Goal: Information Seeking & Learning: Learn about a topic

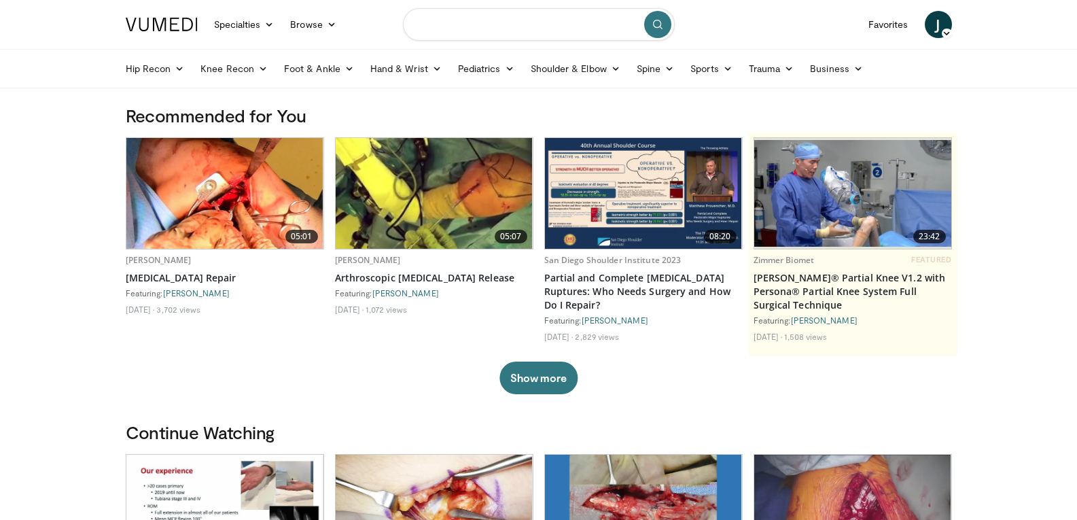
click at [570, 25] on input "Search topics, interventions" at bounding box center [539, 24] width 272 height 33
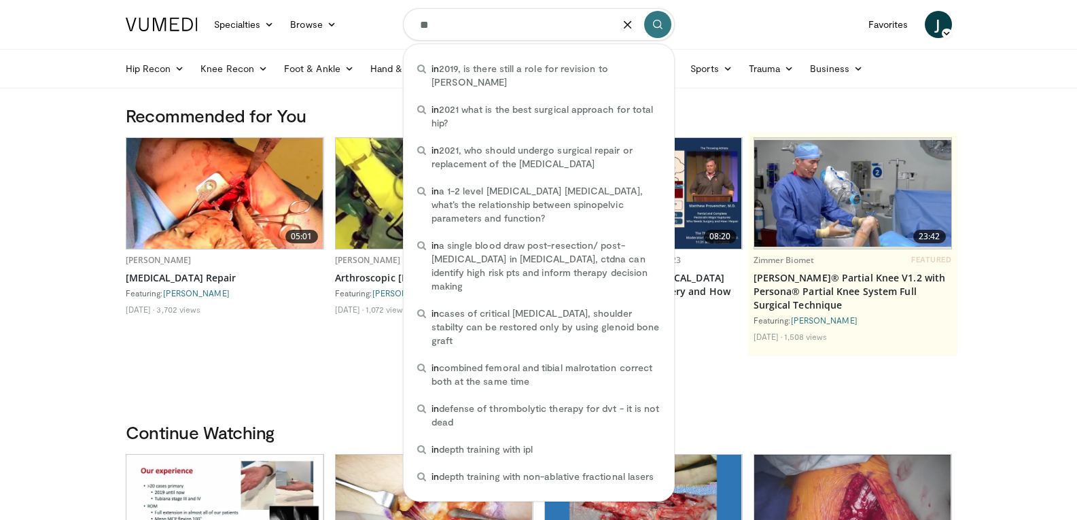
type input "*"
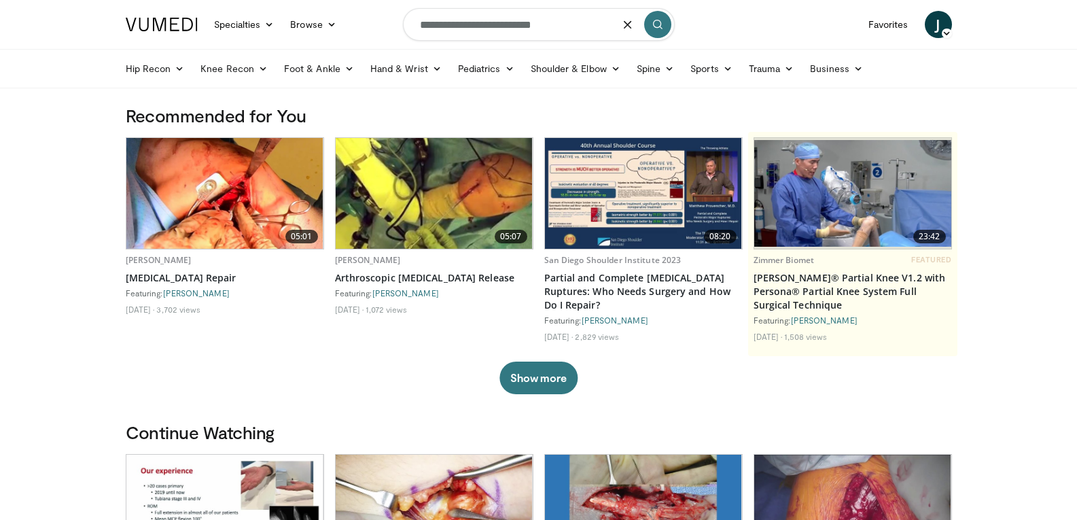
type input "**********"
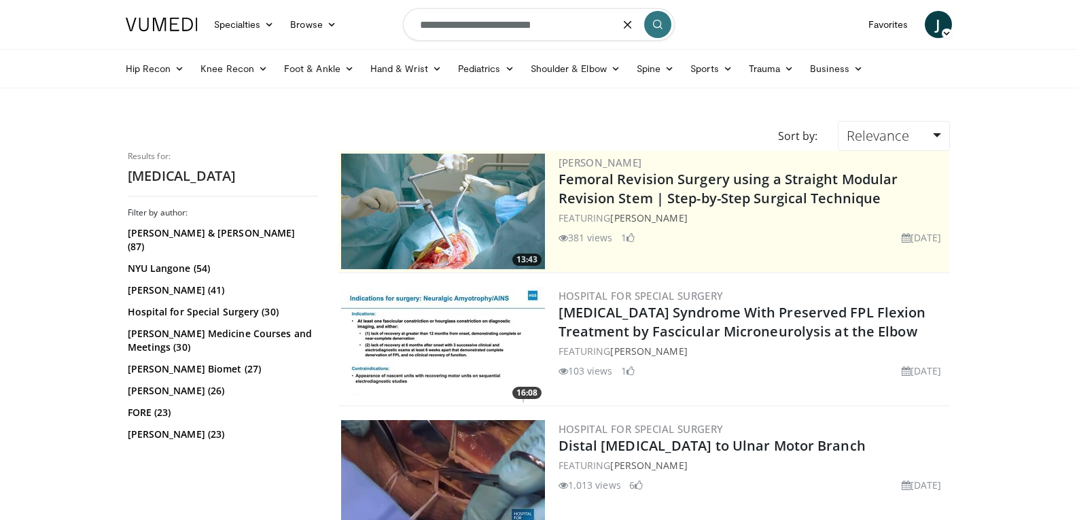
click at [595, 33] on input "**********" at bounding box center [539, 24] width 272 height 33
type input "**********"
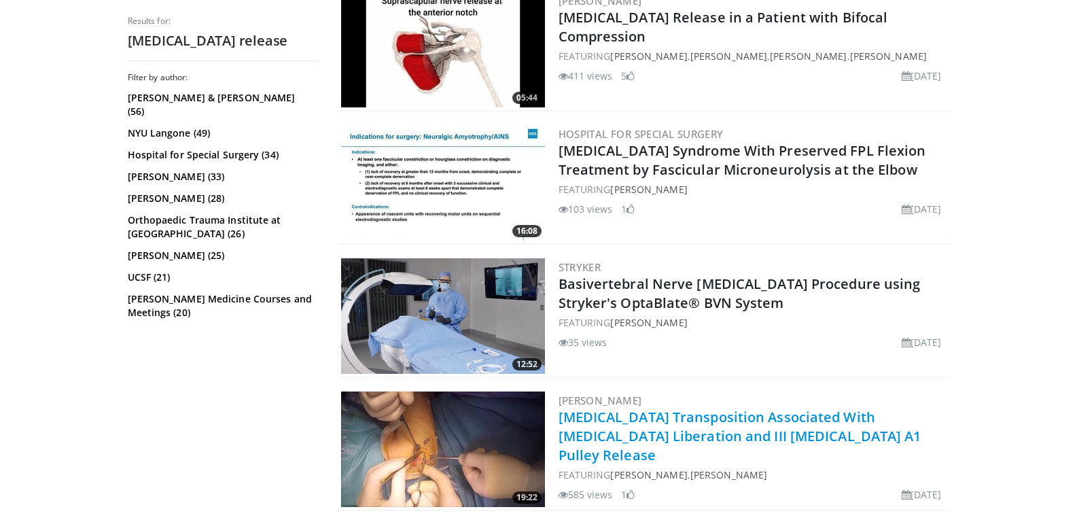
scroll to position [408, 0]
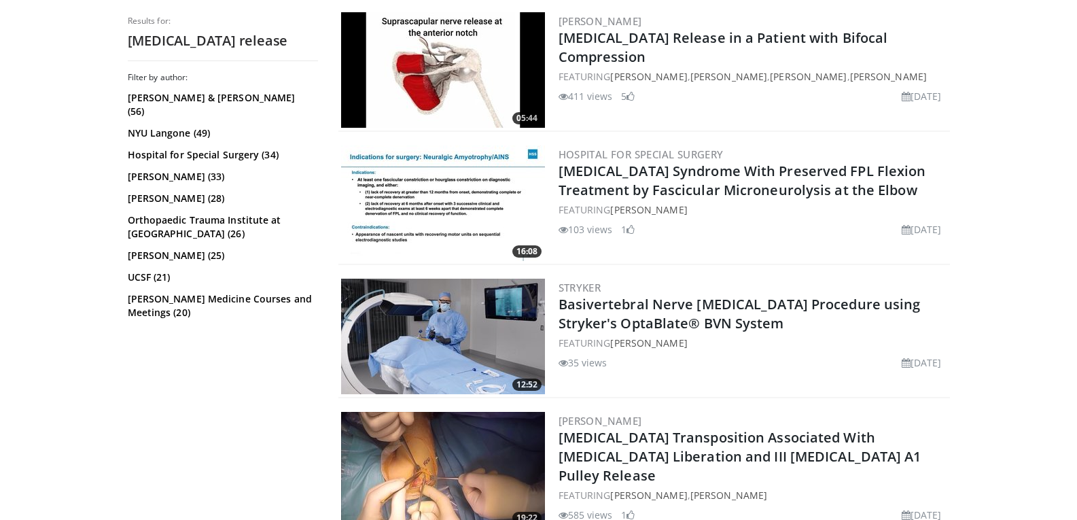
click at [472, 185] on img at bounding box center [443, 203] width 204 height 116
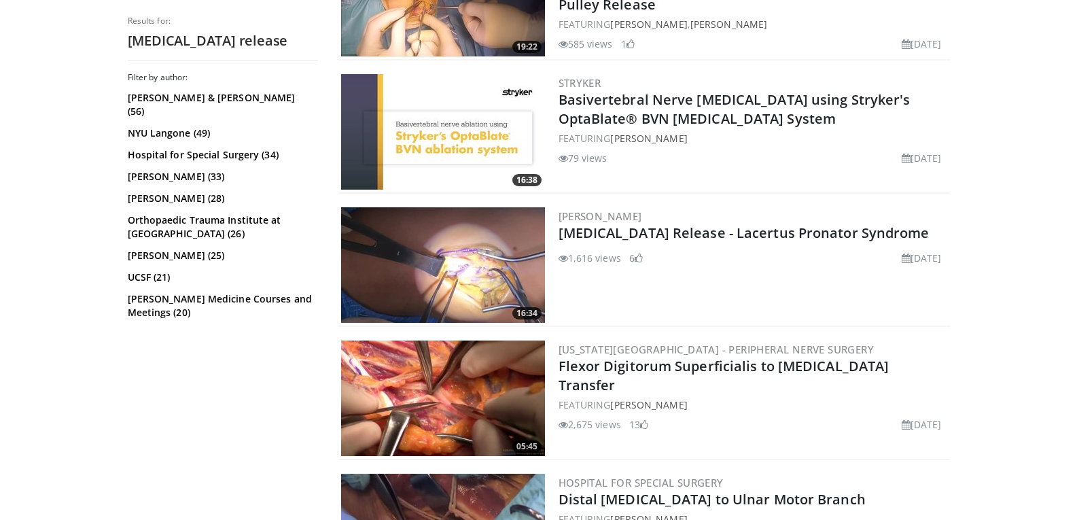
scroll to position [884, 0]
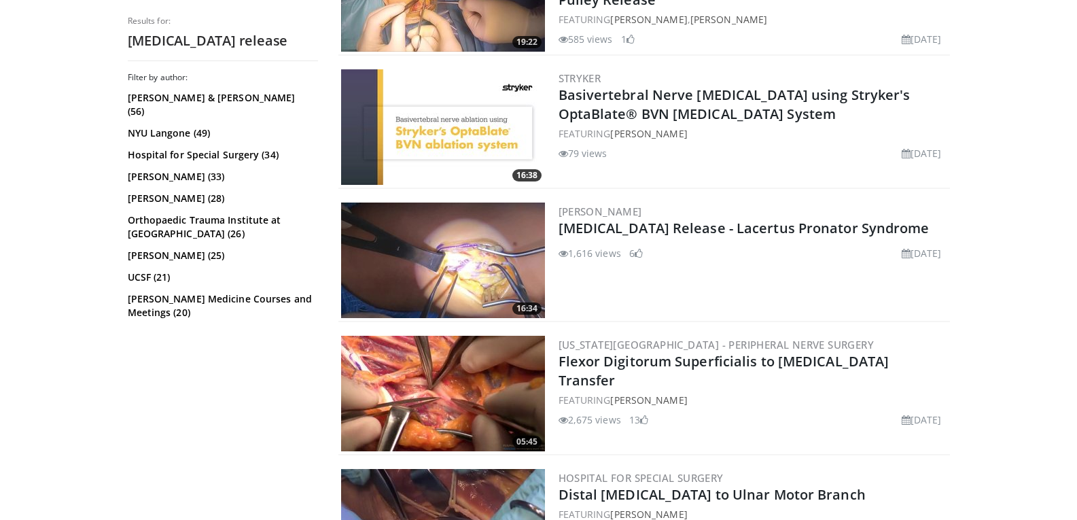
click at [496, 258] on img at bounding box center [443, 261] width 204 height 116
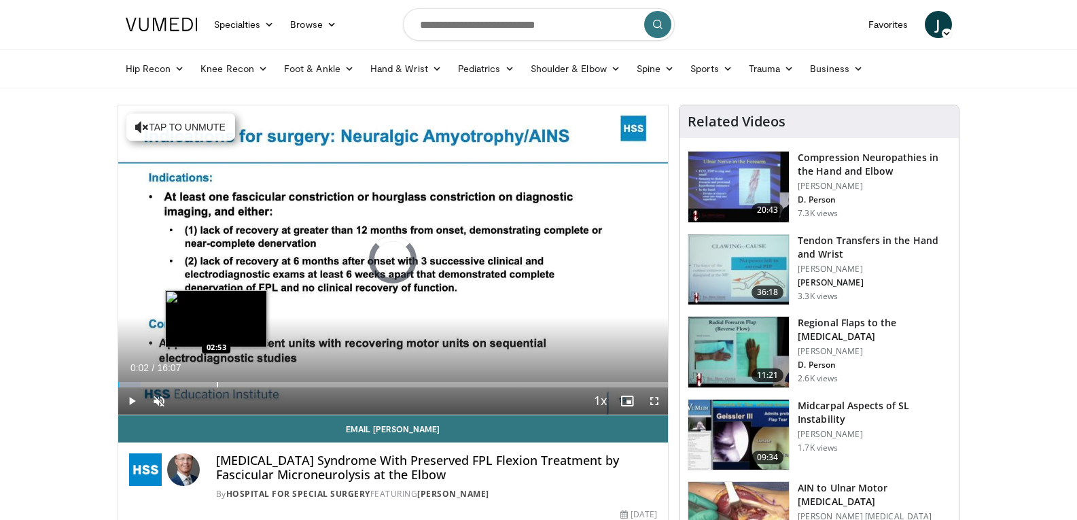
click at [215, 385] on div "Loaded : 4.09% 00:02 02:53" at bounding box center [393, 384] width 551 height 5
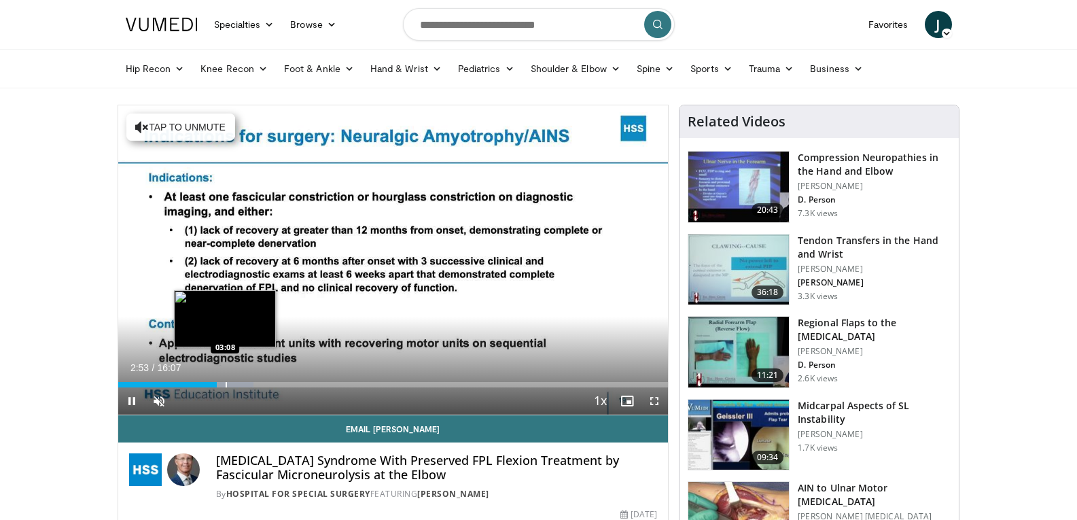
click at [226, 383] on div "Progress Bar" at bounding box center [226, 384] width 1 height 5
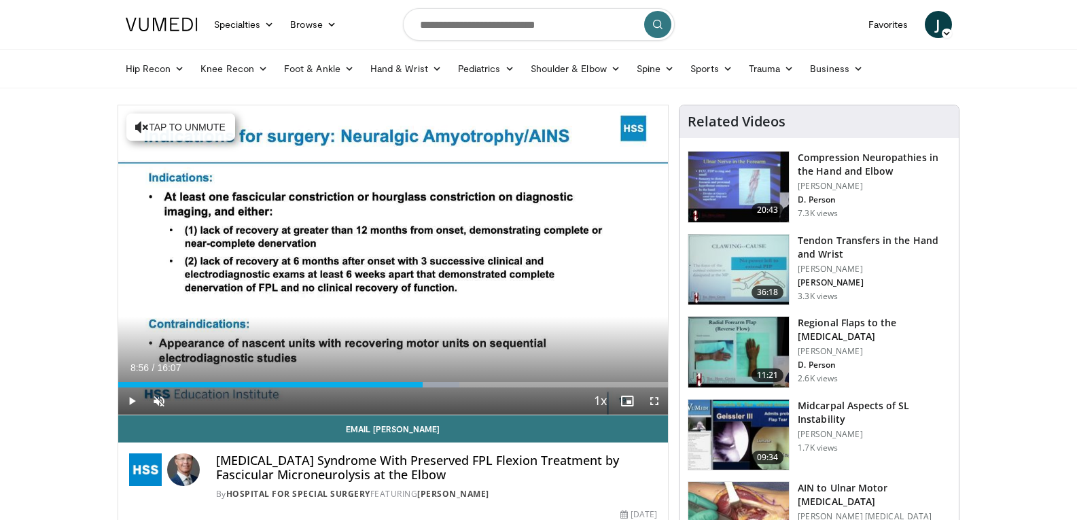
drag, startPoint x: 224, startPoint y: 383, endPoint x: 423, endPoint y: 389, distance: 199.3
click at [423, 389] on div "Current Time 8:56 / Duration 16:07 Play Skip Backward Skip Forward Unmute Loade…" at bounding box center [393, 400] width 551 height 27
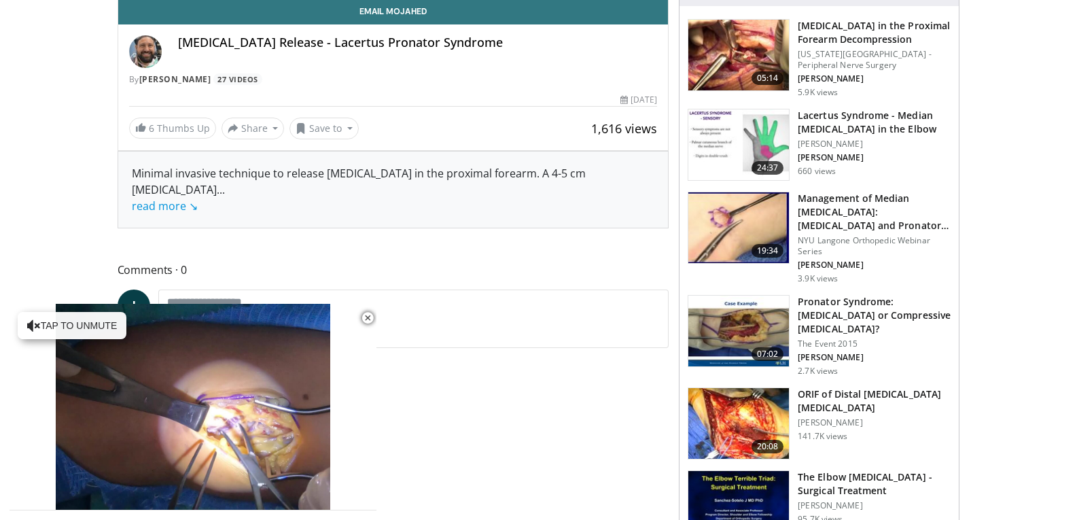
scroll to position [476, 0]
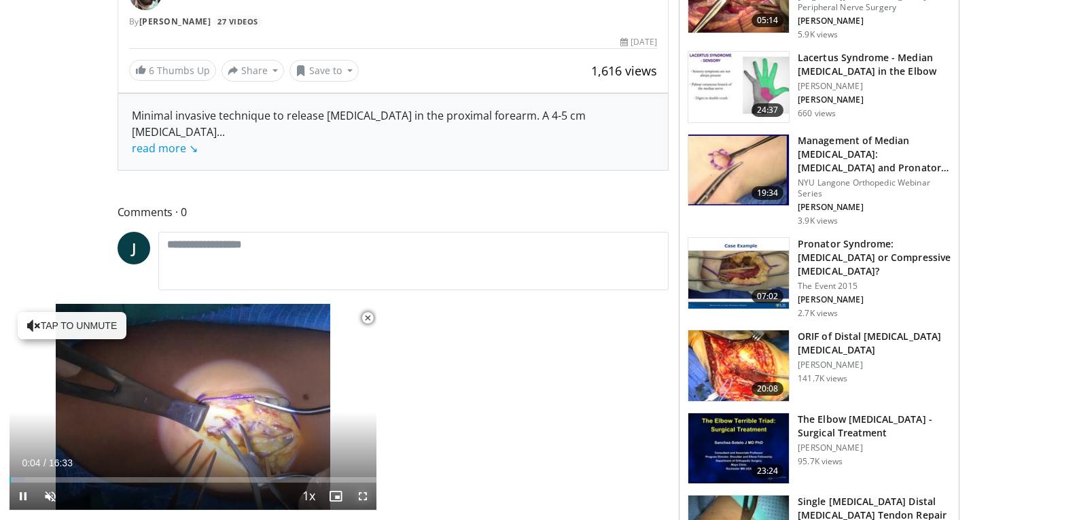
click at [366, 492] on span "Video Player" at bounding box center [362, 496] width 27 height 27
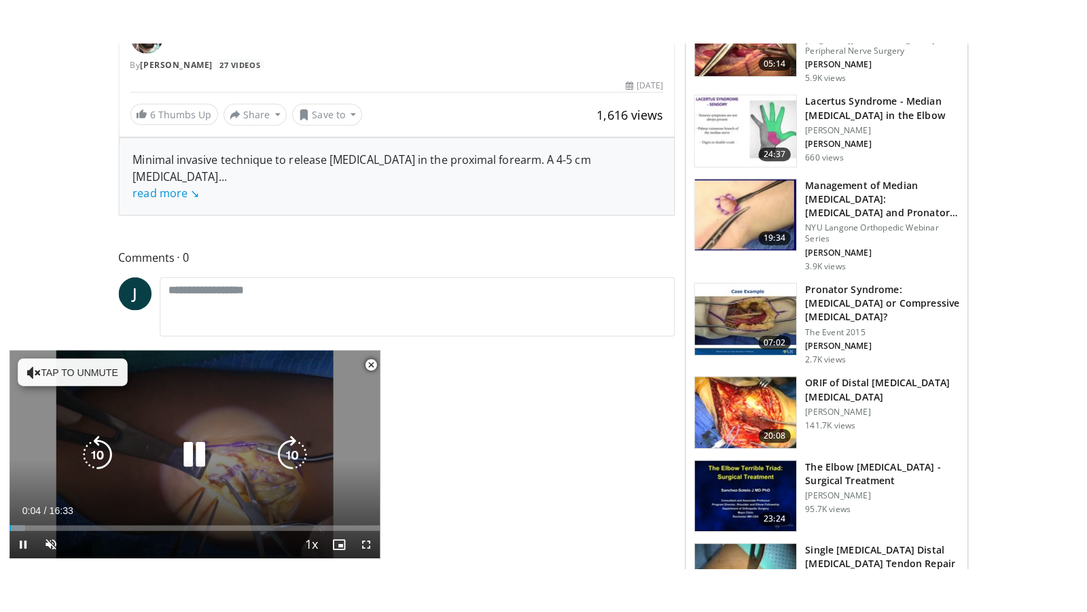
scroll to position [166, 0]
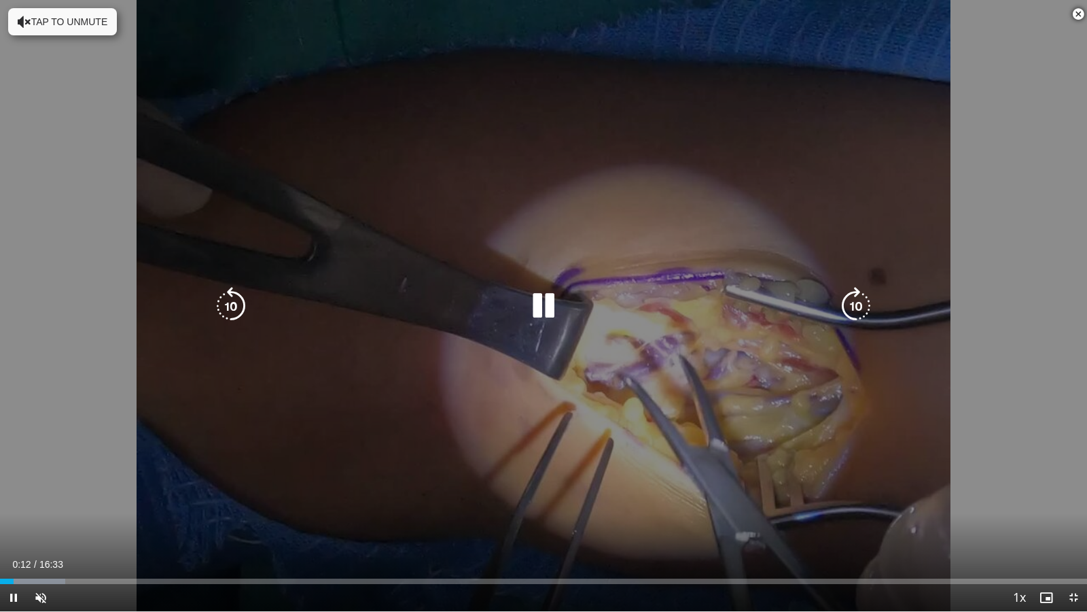
click at [1051, 307] on div "10 seconds Tap to unmute" at bounding box center [543, 305] width 1087 height 611
click at [546, 296] on icon "Video Player" at bounding box center [544, 306] width 38 height 38
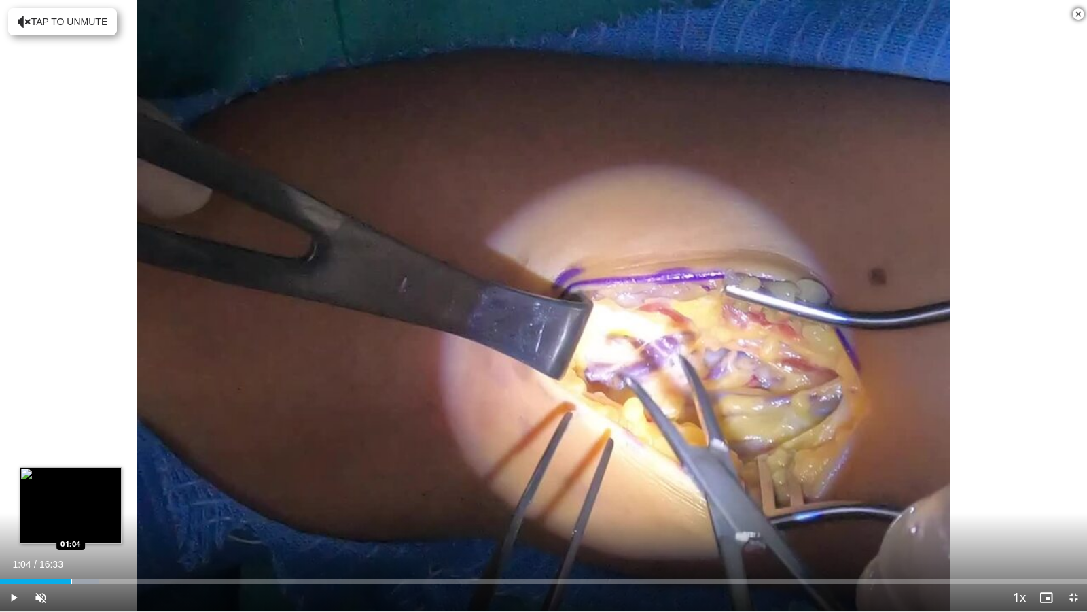
click at [71, 519] on div "Loaded : 9.06% 01:04 01:04" at bounding box center [543, 577] width 1087 height 13
click at [99, 519] on div "Loaded : 13.06% 01:07 01:29" at bounding box center [543, 577] width 1087 height 13
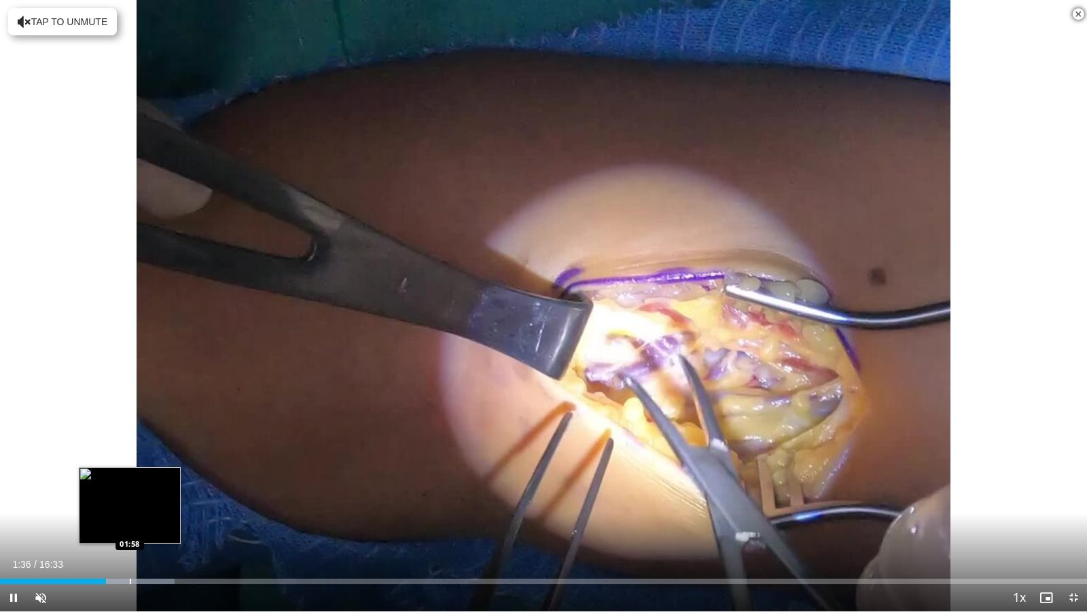
click at [130, 519] on div "Loaded : 16.07% 01:37 01:58" at bounding box center [543, 577] width 1087 height 13
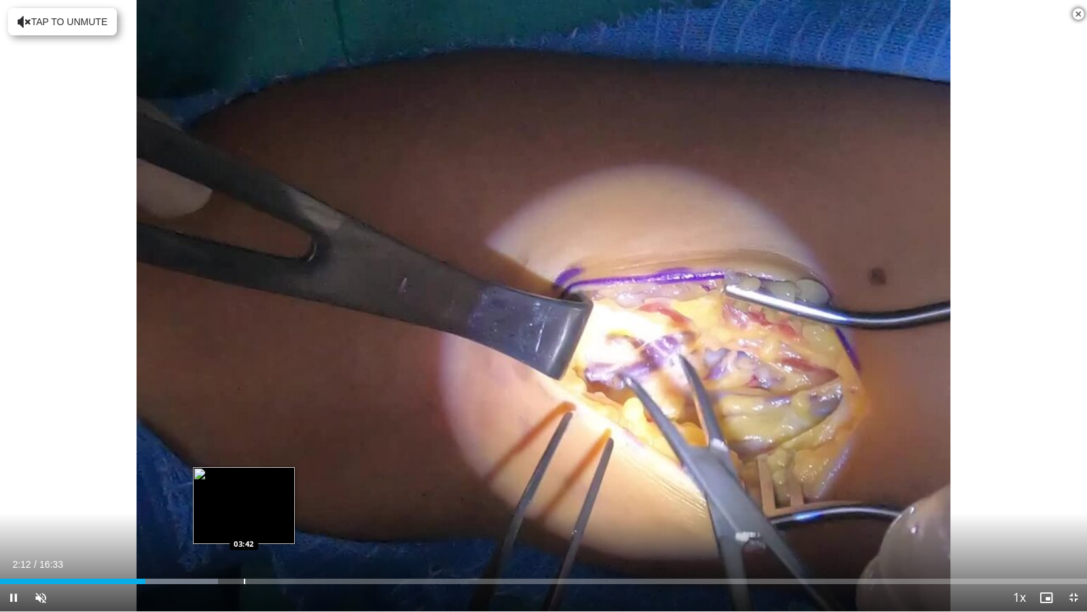
click at [244, 519] on div "Progress Bar" at bounding box center [244, 580] width 1 height 5
click at [262, 519] on div "Progress Bar" at bounding box center [262, 580] width 1 height 5
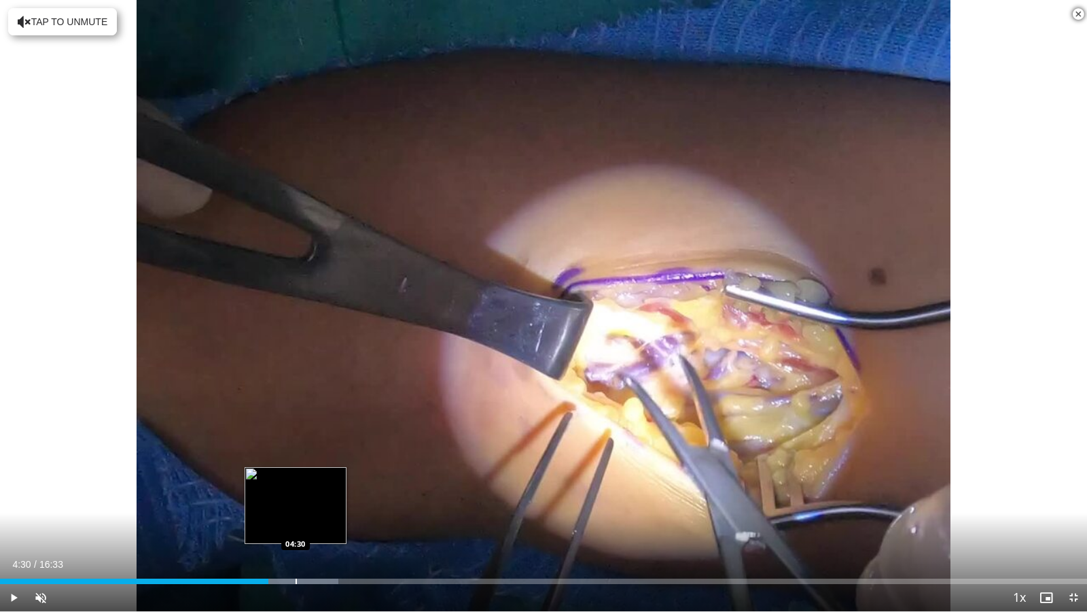
click at [296, 519] on div "Progress Bar" at bounding box center [296, 580] width 1 height 5
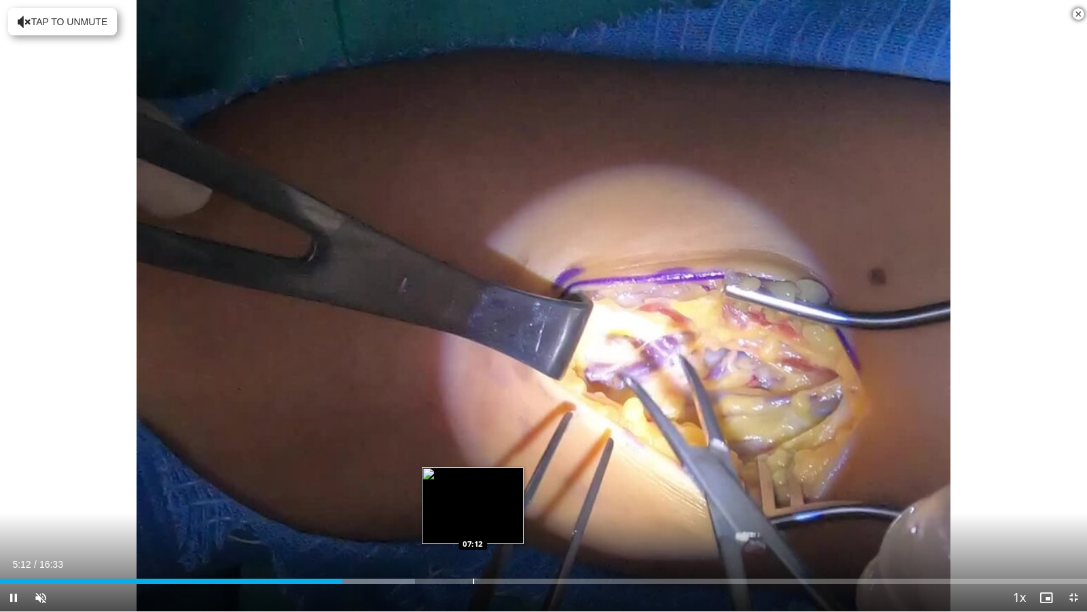
click at [474, 519] on div "Loaded : 38.18% 05:12 07:12" at bounding box center [543, 577] width 1087 height 13
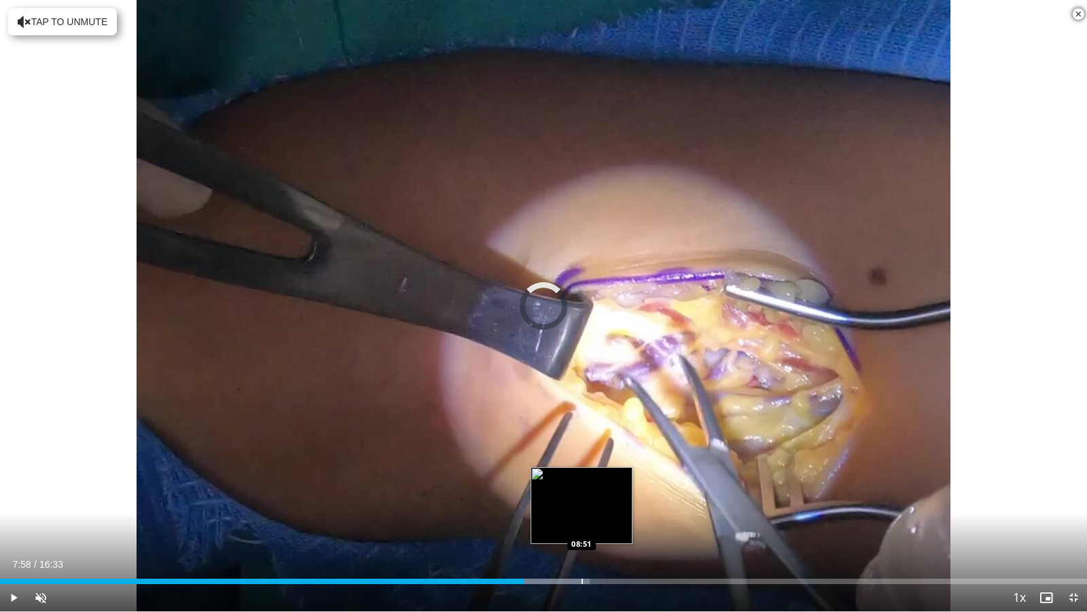
click at [583, 519] on div "Loaded : 54.26% 07:58 08:51" at bounding box center [543, 580] width 1087 height 5
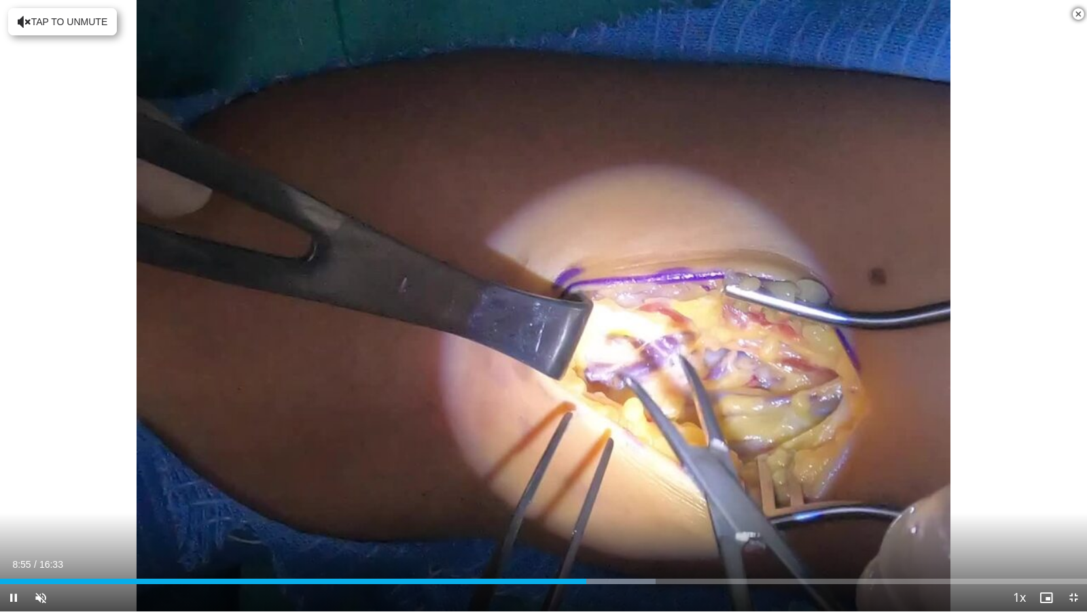
click at [1079, 10] on span "Video Player" at bounding box center [1078, 14] width 27 height 27
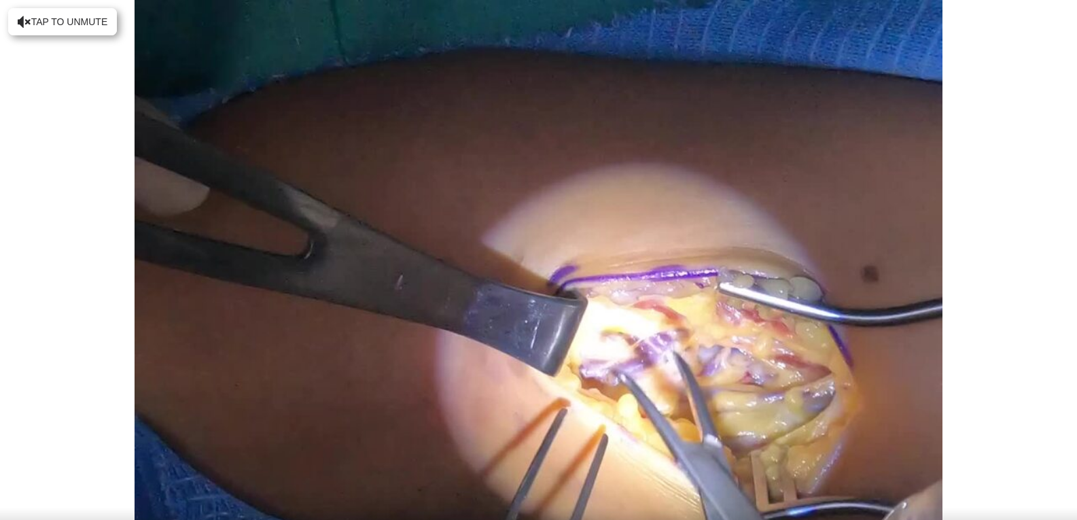
scroll to position [204, 0]
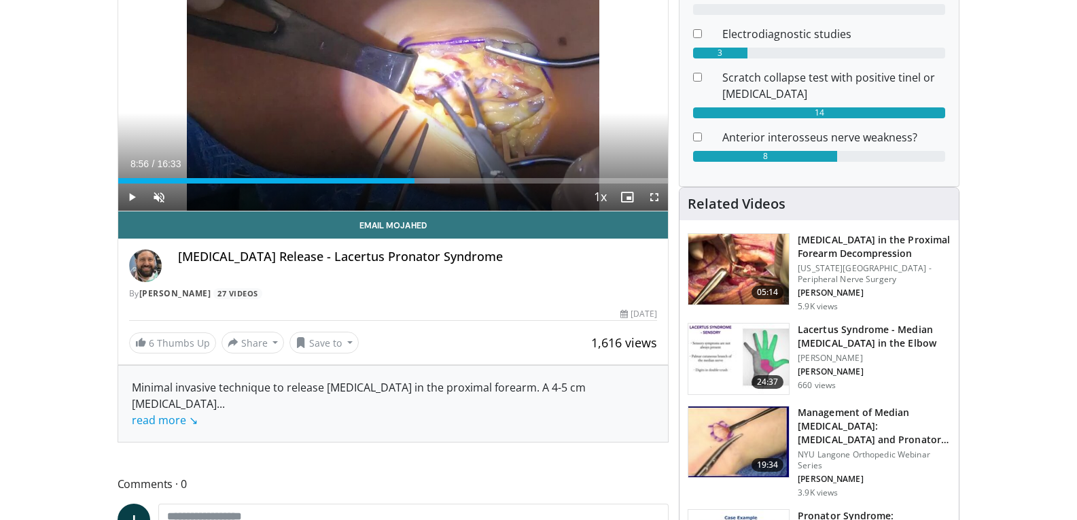
click at [744, 266] on img at bounding box center [738, 269] width 101 height 71
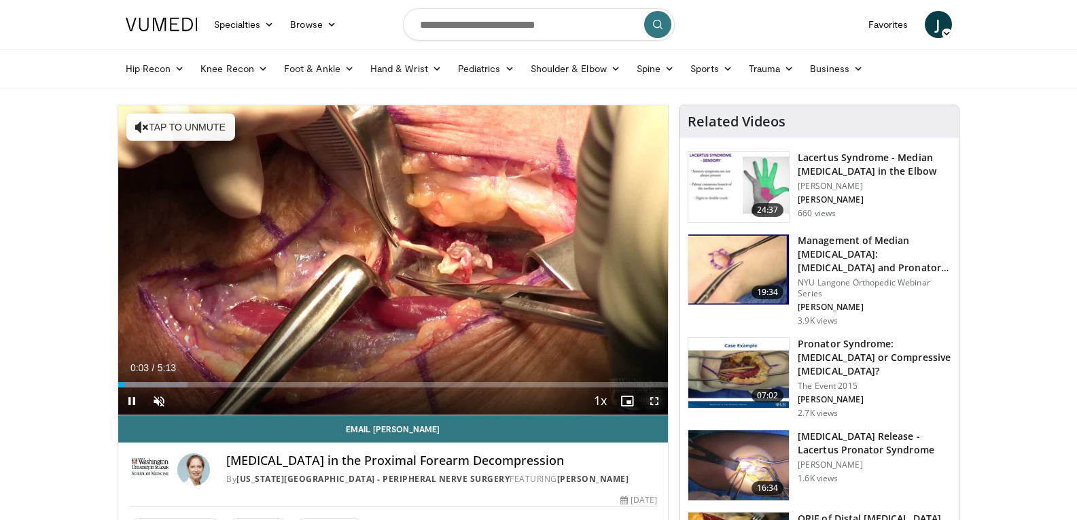
click at [652, 400] on span "Video Player" at bounding box center [654, 400] width 27 height 27
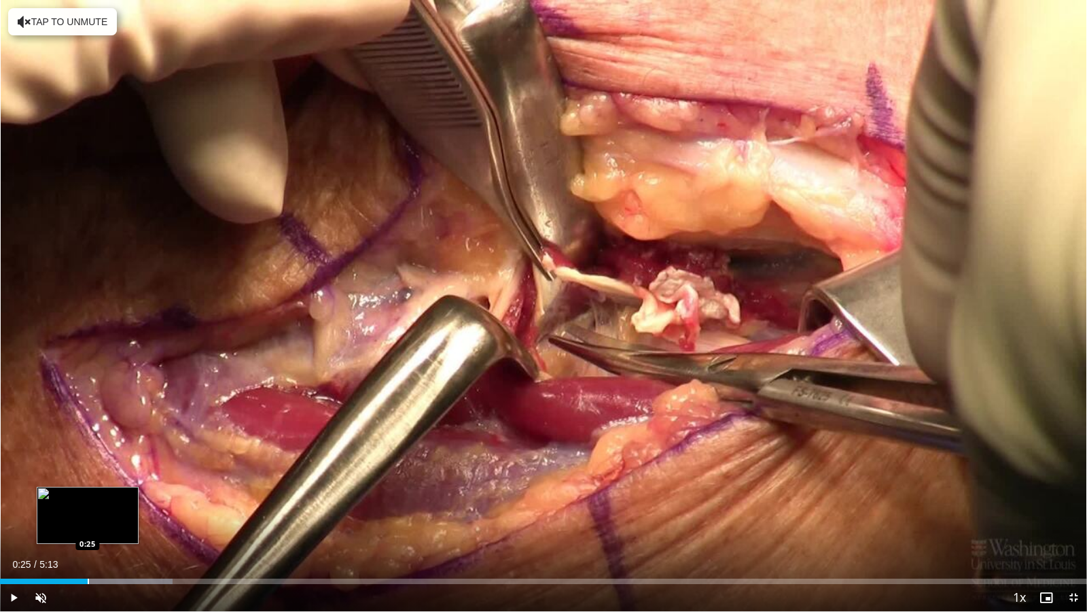
click at [88, 519] on div "Progress Bar" at bounding box center [88, 580] width 1 height 5
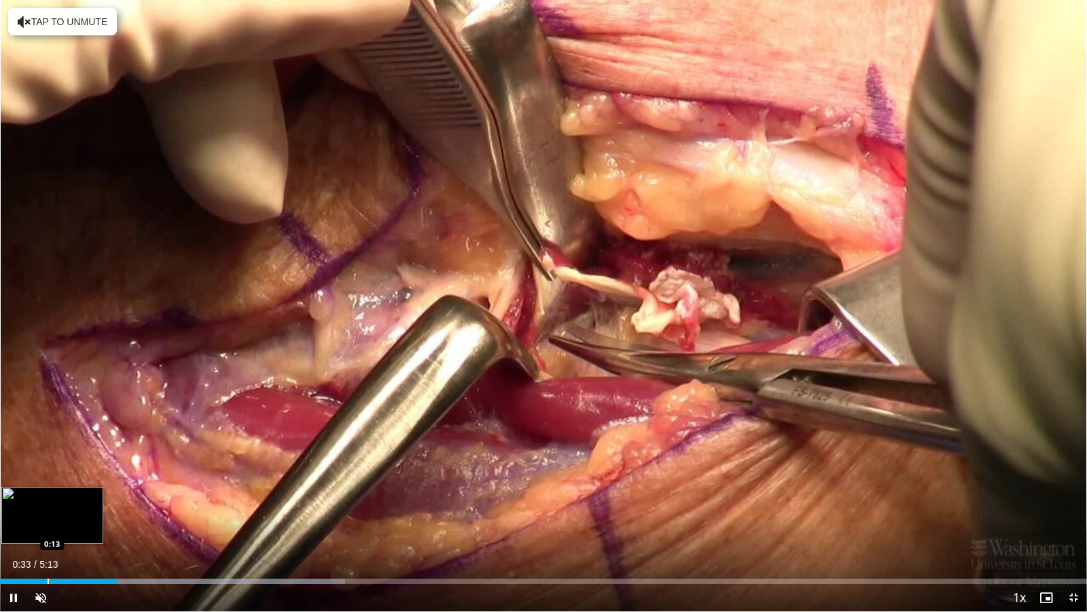
click at [48, 519] on div "Loaded : 31.78% 0:33 0:13" at bounding box center [543, 577] width 1087 height 13
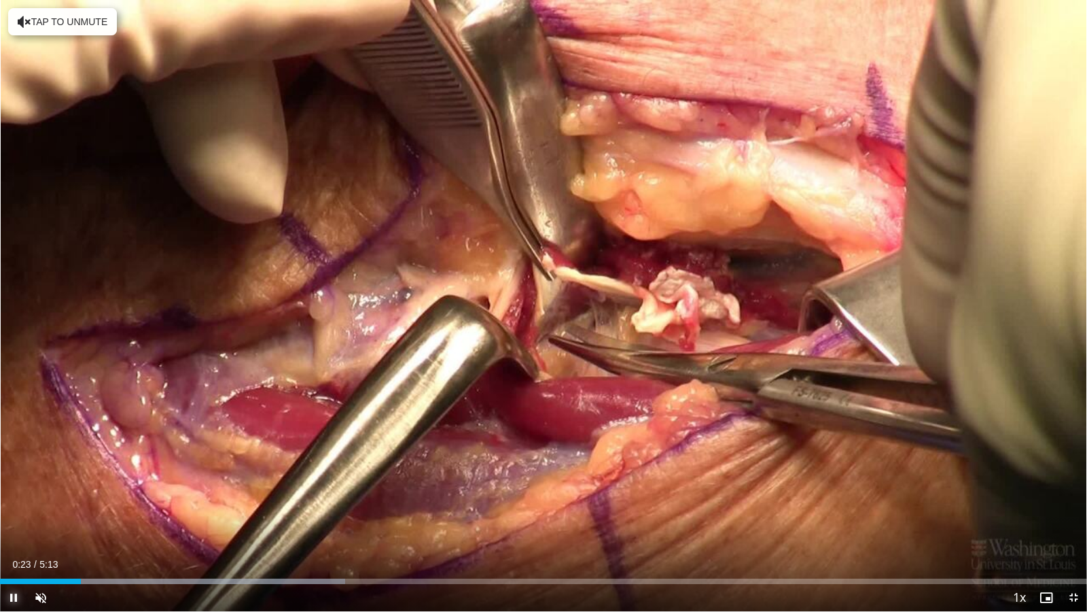
click at [12, 519] on span "Video Player" at bounding box center [13, 597] width 27 height 27
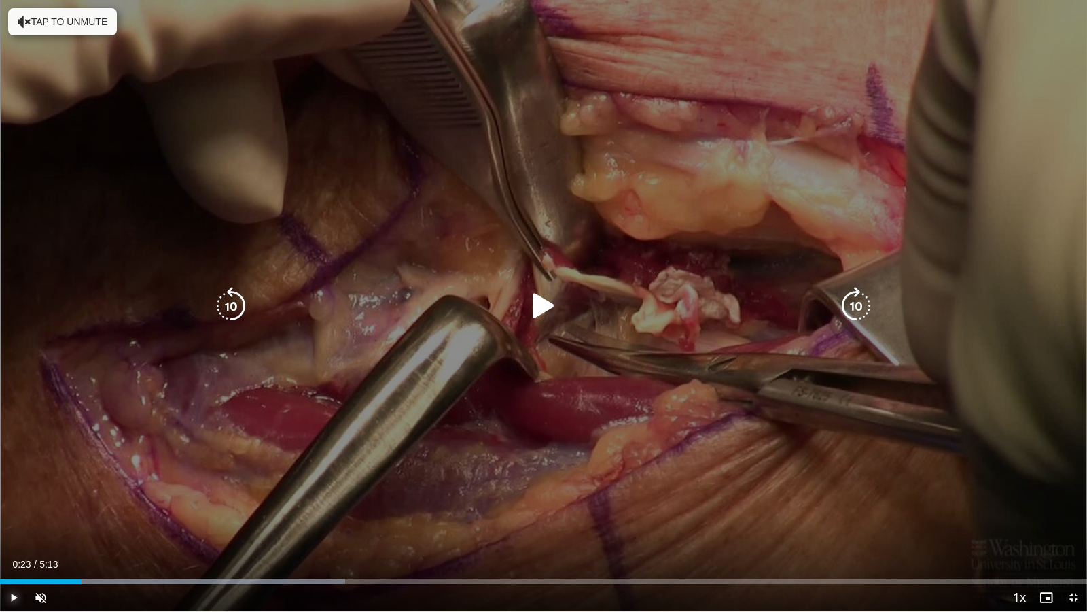
click at [14, 519] on span "Video Player" at bounding box center [13, 597] width 27 height 27
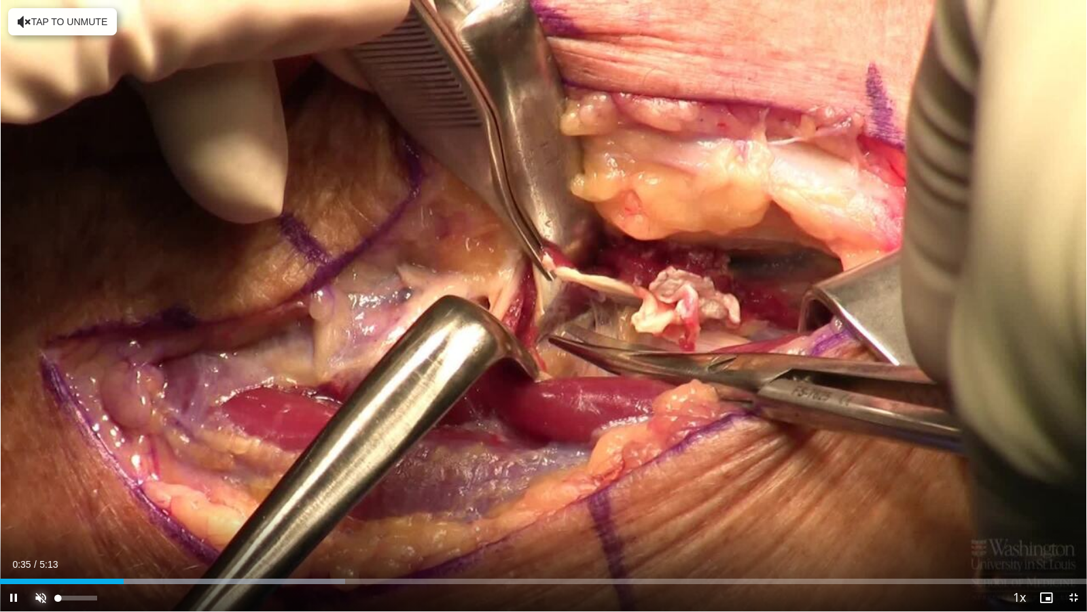
click at [44, 519] on span "Video Player" at bounding box center [40, 597] width 27 height 27
drag, startPoint x: 99, startPoint y: 597, endPoint x: 124, endPoint y: 597, distance: 24.5
click at [124, 519] on div "Current Time 0:44 / Duration 5:13 Pause Skip Backward Skip Forward Mute 100% Lo…" at bounding box center [543, 597] width 1087 height 27
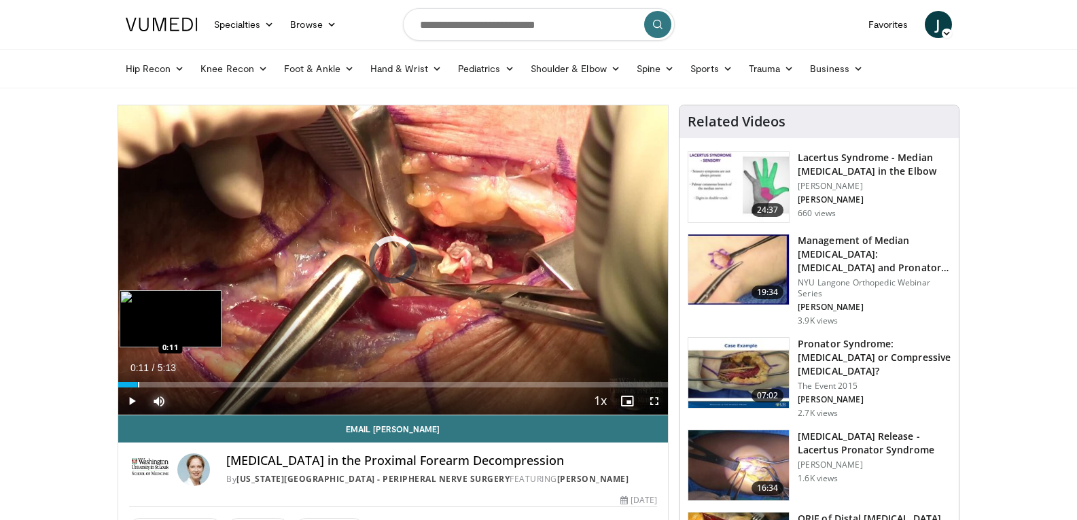
click at [138, 385] on div "Progress Bar" at bounding box center [138, 384] width 1 height 5
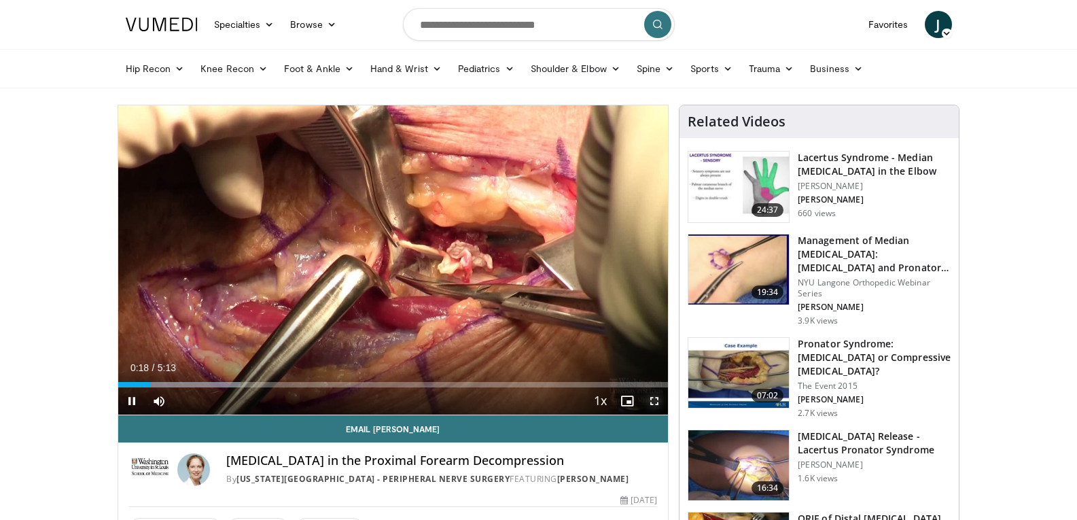
click at [655, 404] on span "Video Player" at bounding box center [654, 400] width 27 height 27
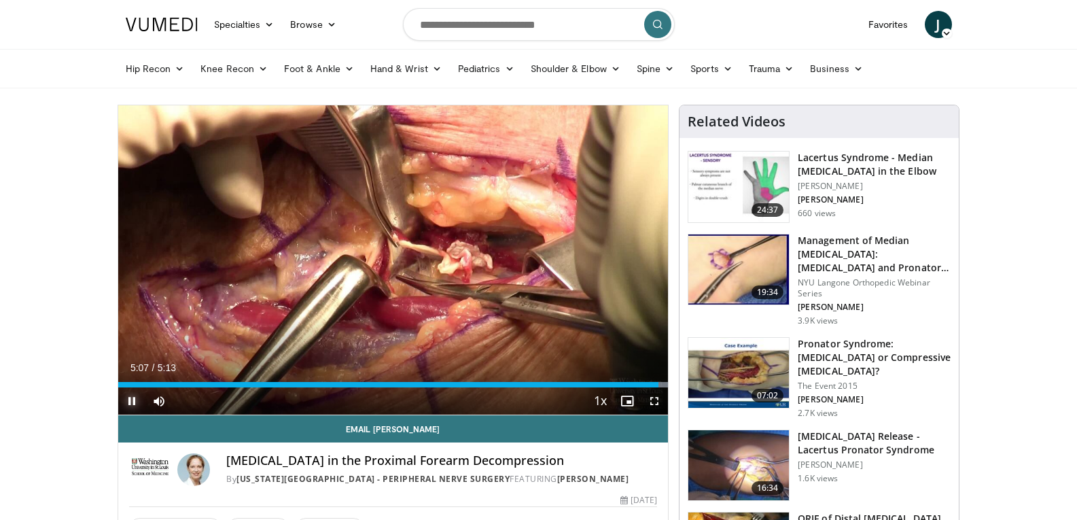
click at [131, 396] on span "Video Player" at bounding box center [131, 400] width 27 height 27
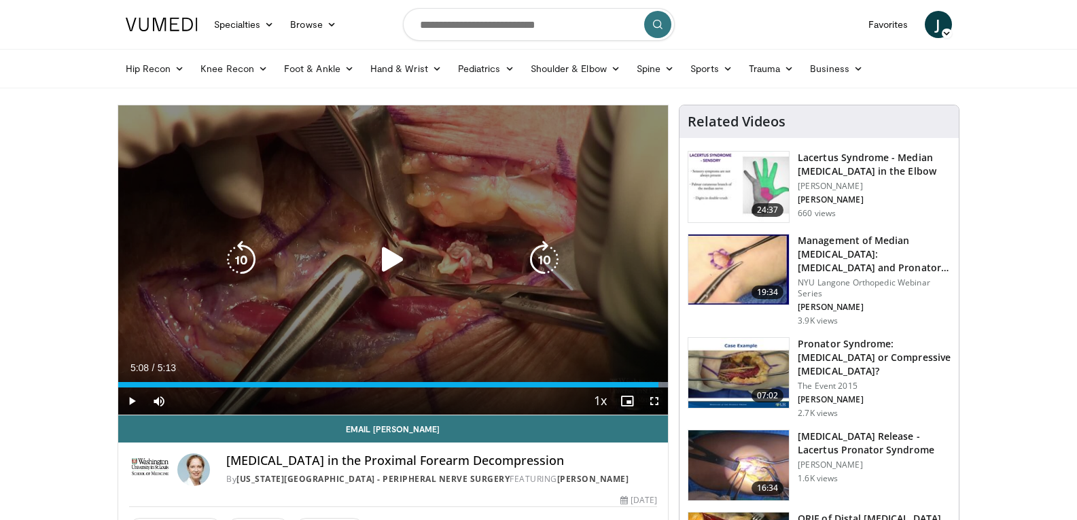
click at [388, 254] on icon "Video Player" at bounding box center [393, 260] width 38 height 38
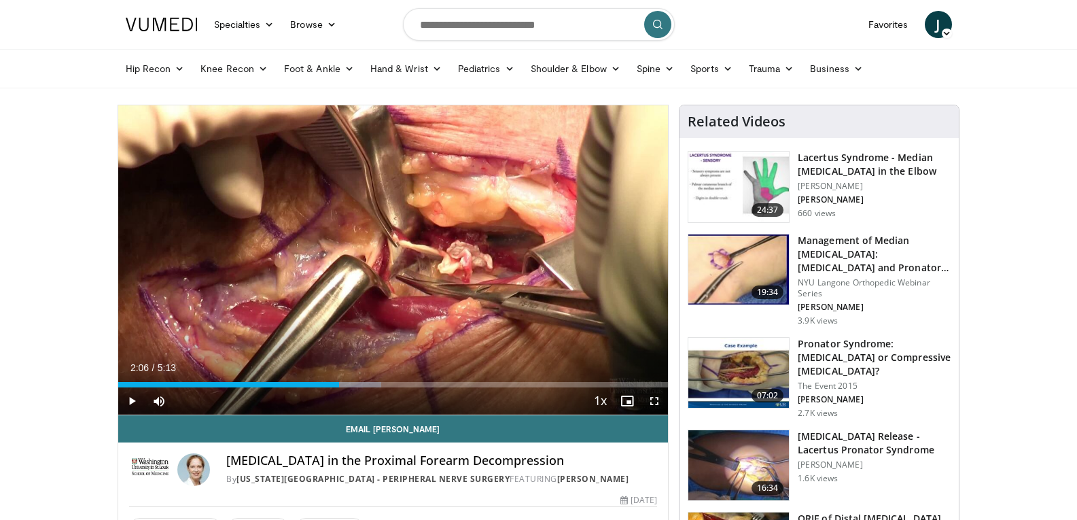
click at [339, 384] on div "Progress Bar" at bounding box center [339, 384] width 1 height 5
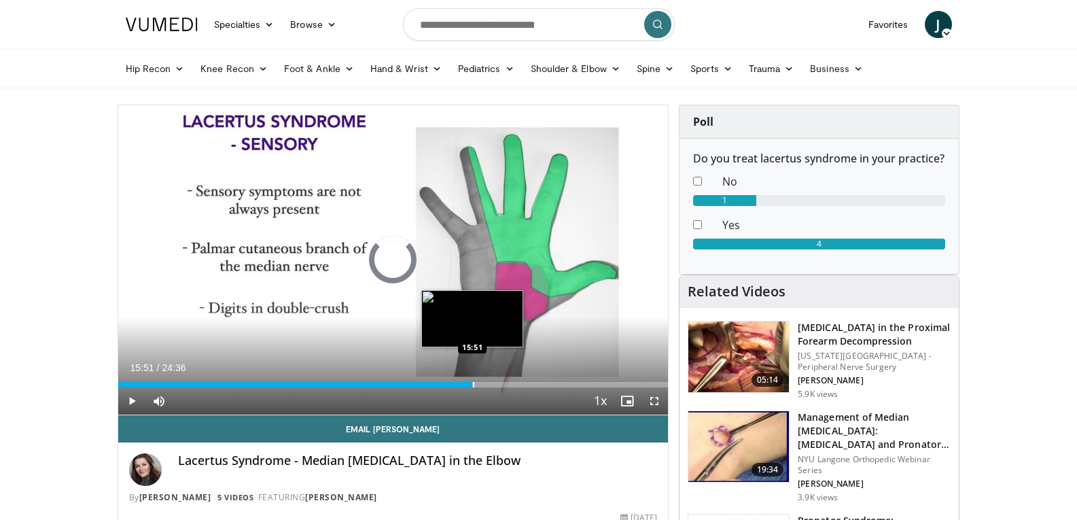
click at [472, 381] on div "Loaded : 3.38% 00:08 15:51" at bounding box center [393, 380] width 551 height 13
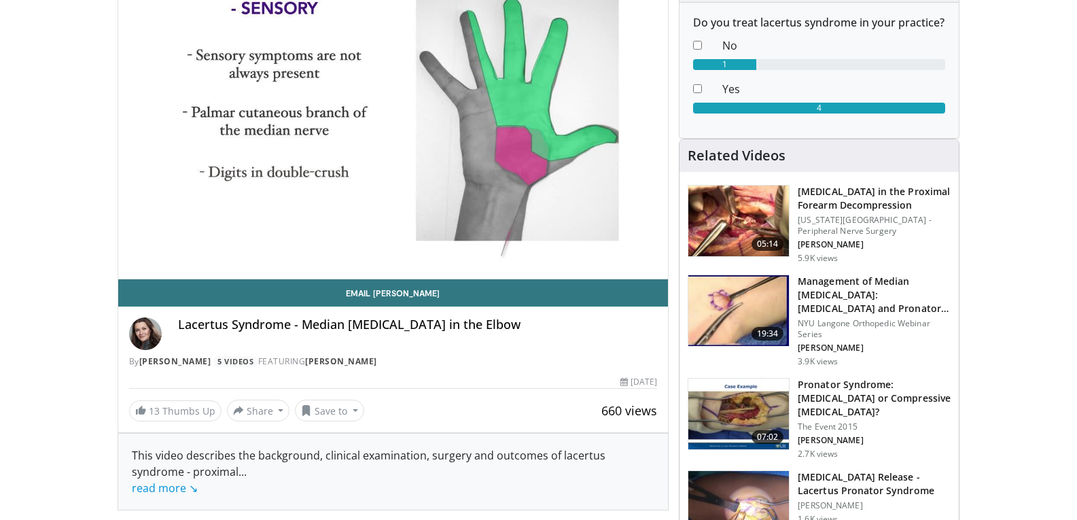
scroll to position [68, 0]
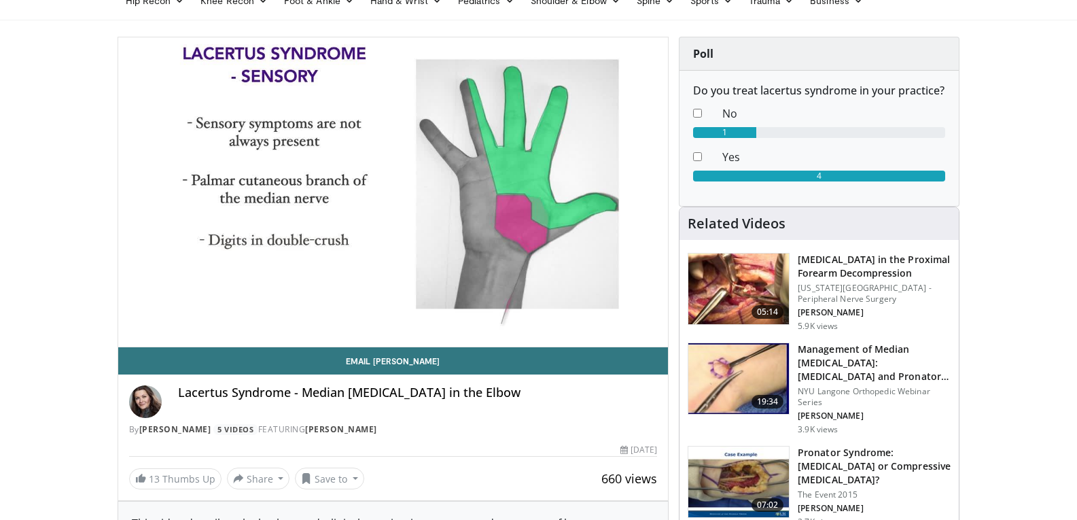
click at [754, 290] on img at bounding box center [738, 289] width 101 height 71
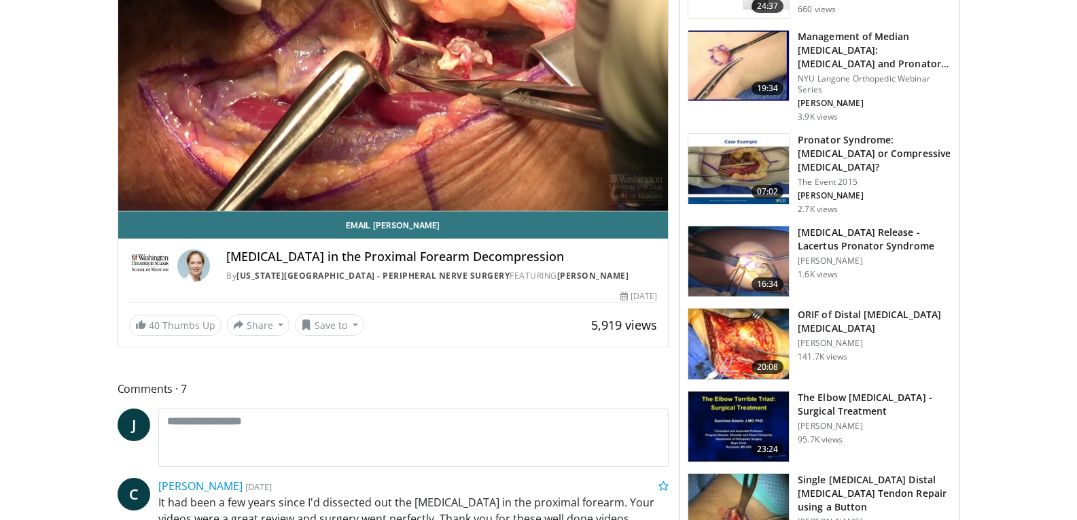
scroll to position [68, 0]
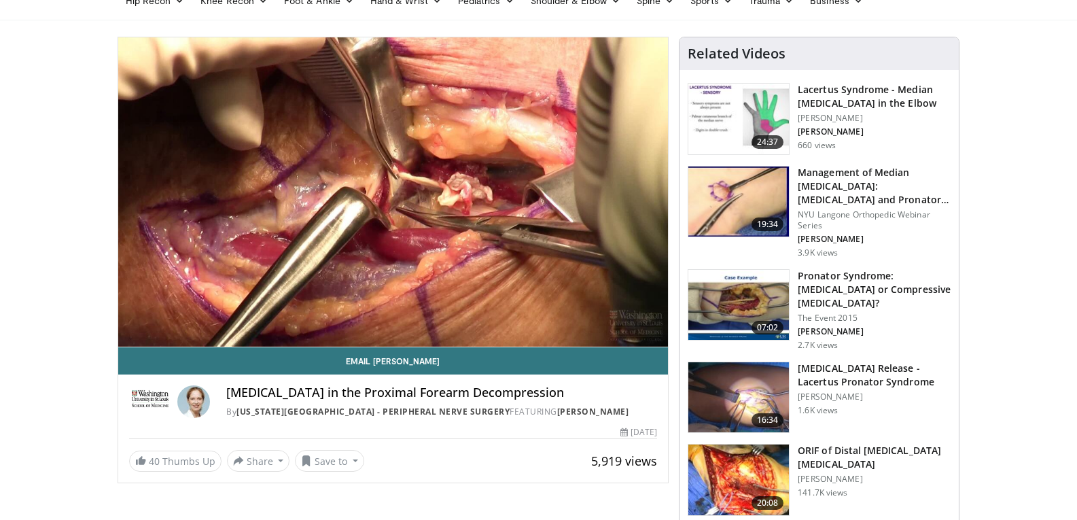
click at [746, 387] on img at bounding box center [738, 397] width 101 height 71
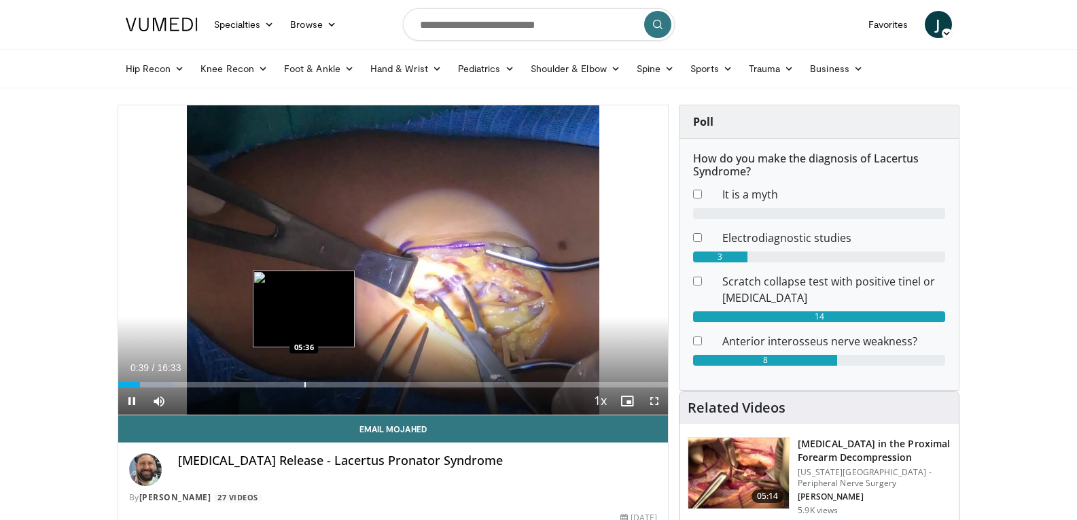
click at [303, 383] on div "Loaded : 10.04% 00:39 05:36" at bounding box center [393, 384] width 551 height 5
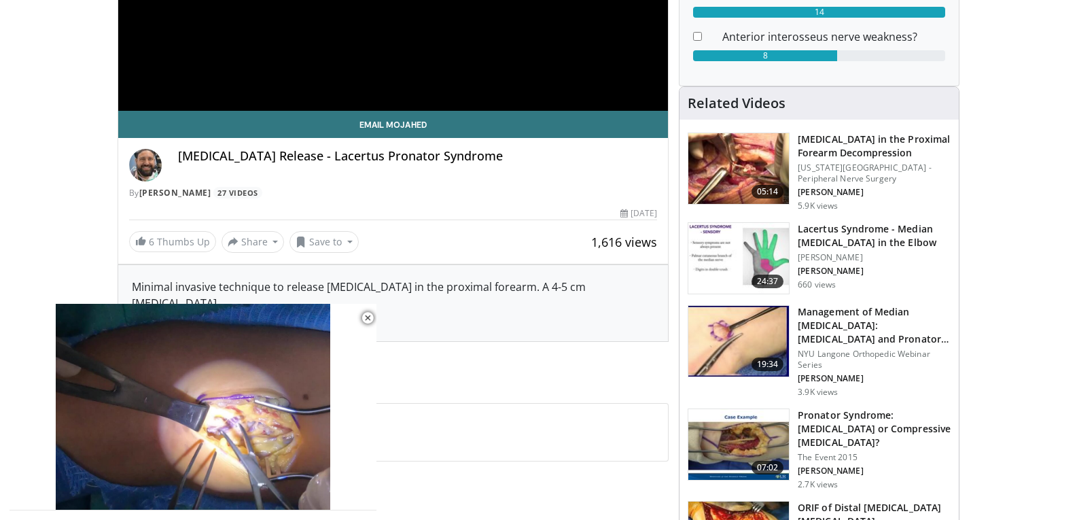
scroll to position [272, 0]
